Goal: Find specific page/section: Find specific page/section

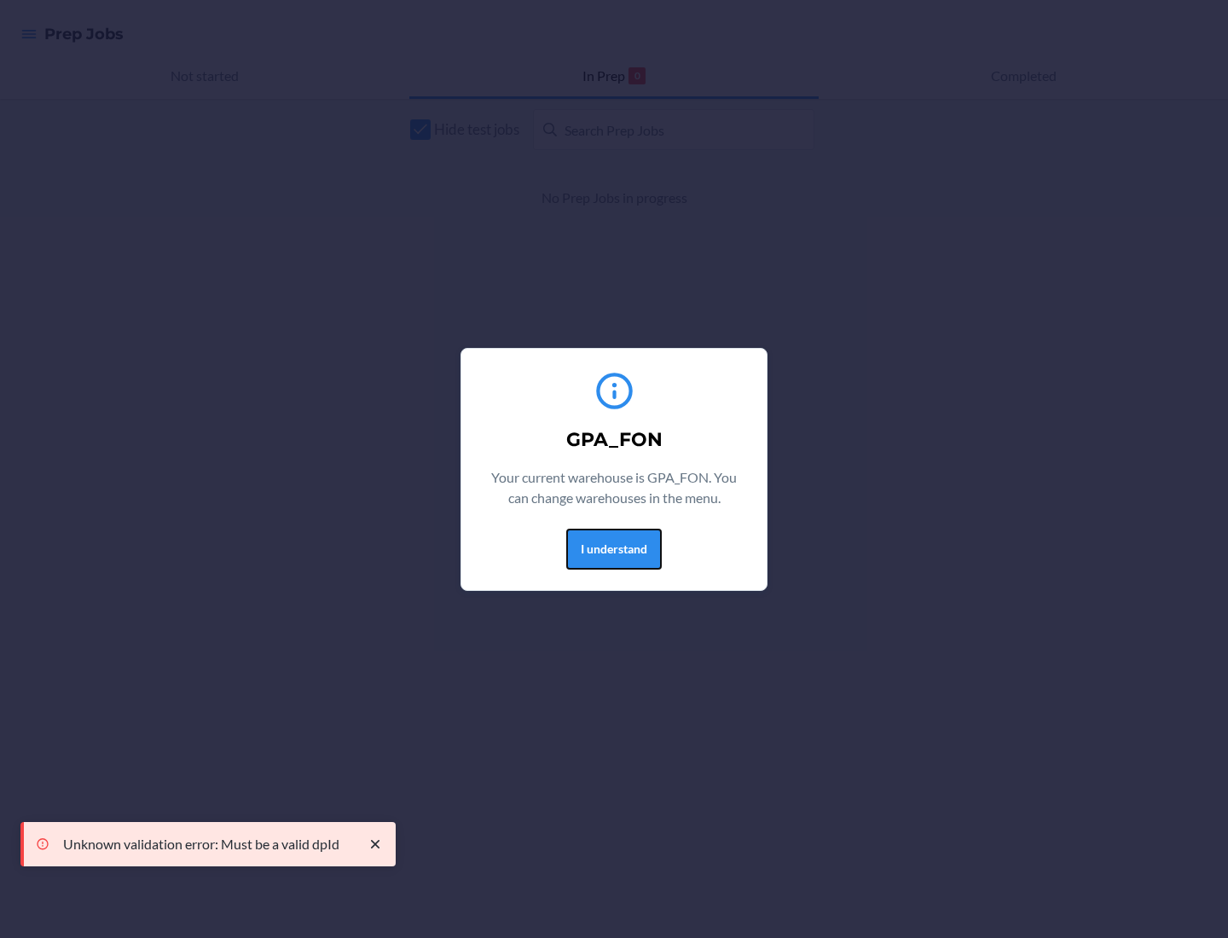
click at [613, 548] on button "I understand" at bounding box center [613, 549] width 95 height 41
